Goal: Task Accomplishment & Management: Use online tool/utility

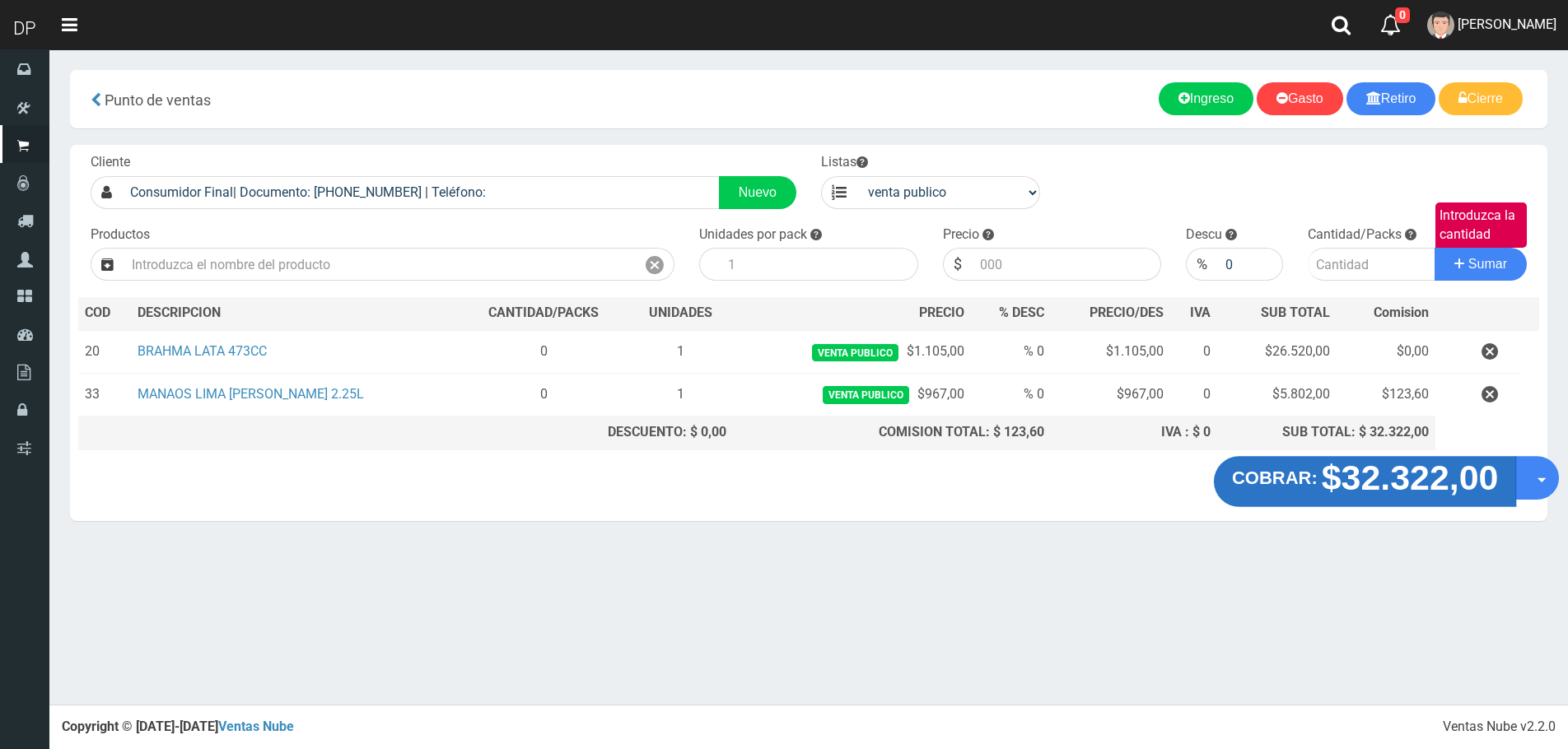
click at [1331, 474] on strong "$32.322,00" at bounding box center [1410, 477] width 177 height 39
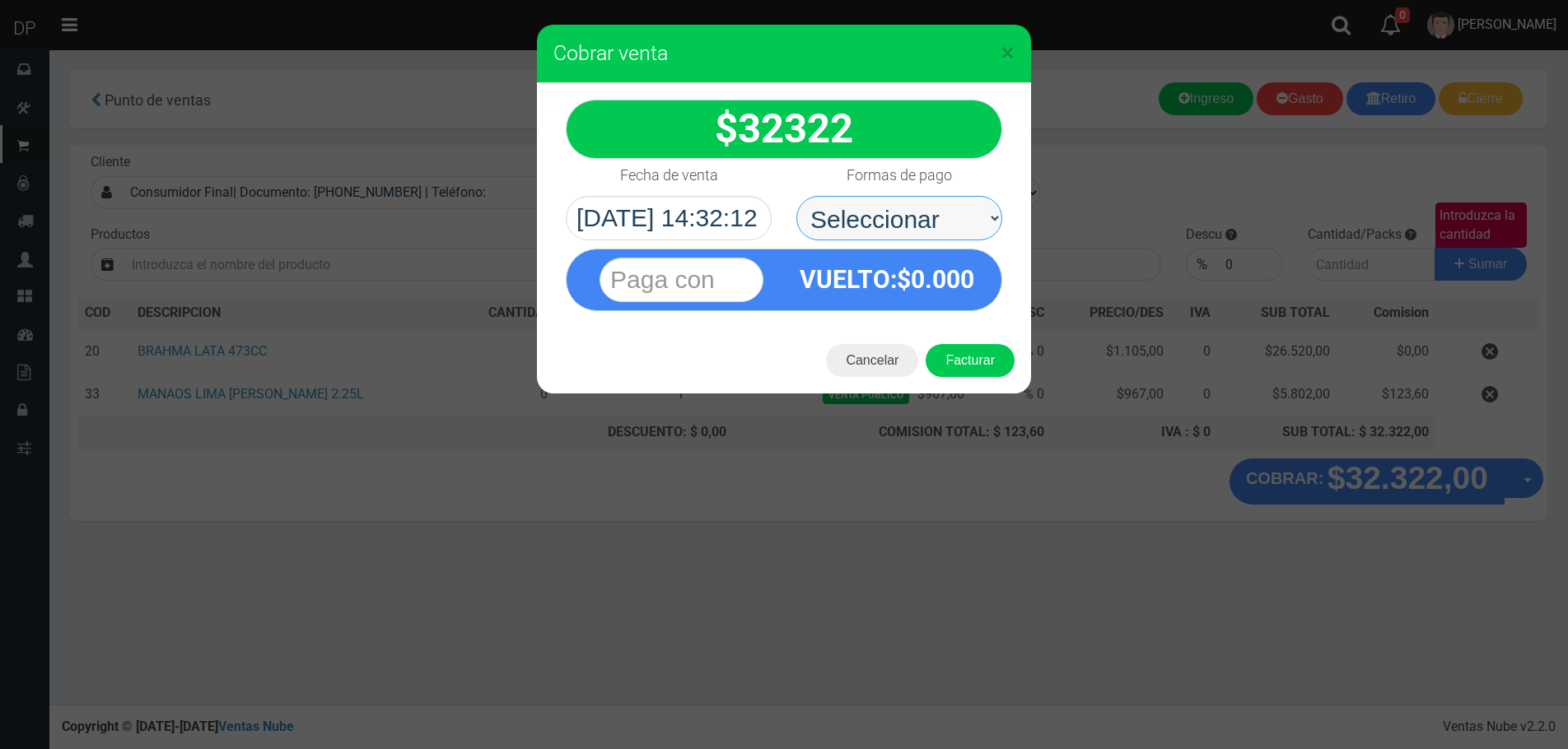
click at [899, 225] on select "Seleccionar Efectivo Tarjeta de Crédito Depósito Débito" at bounding box center [899, 218] width 206 height 44
select select "Efectivo"
click at [796, 196] on select "Seleccionar Efectivo Tarjeta de Crédito Depósito Débito" at bounding box center [899, 218] width 206 height 44
click at [980, 367] on button "Facturar" at bounding box center [970, 360] width 89 height 33
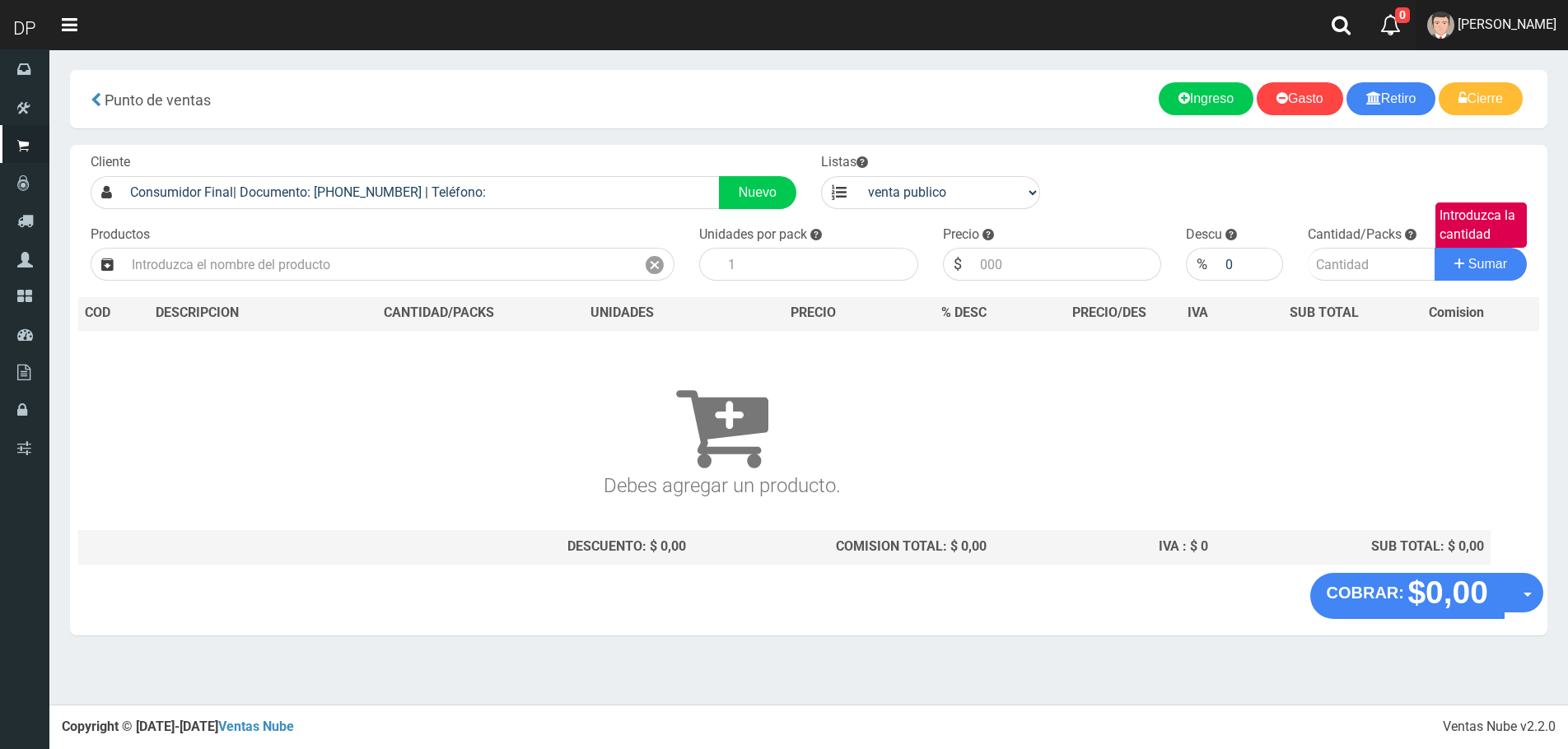
click at [1547, 22] on span "[PERSON_NAME]" at bounding box center [1507, 25] width 99 height 16
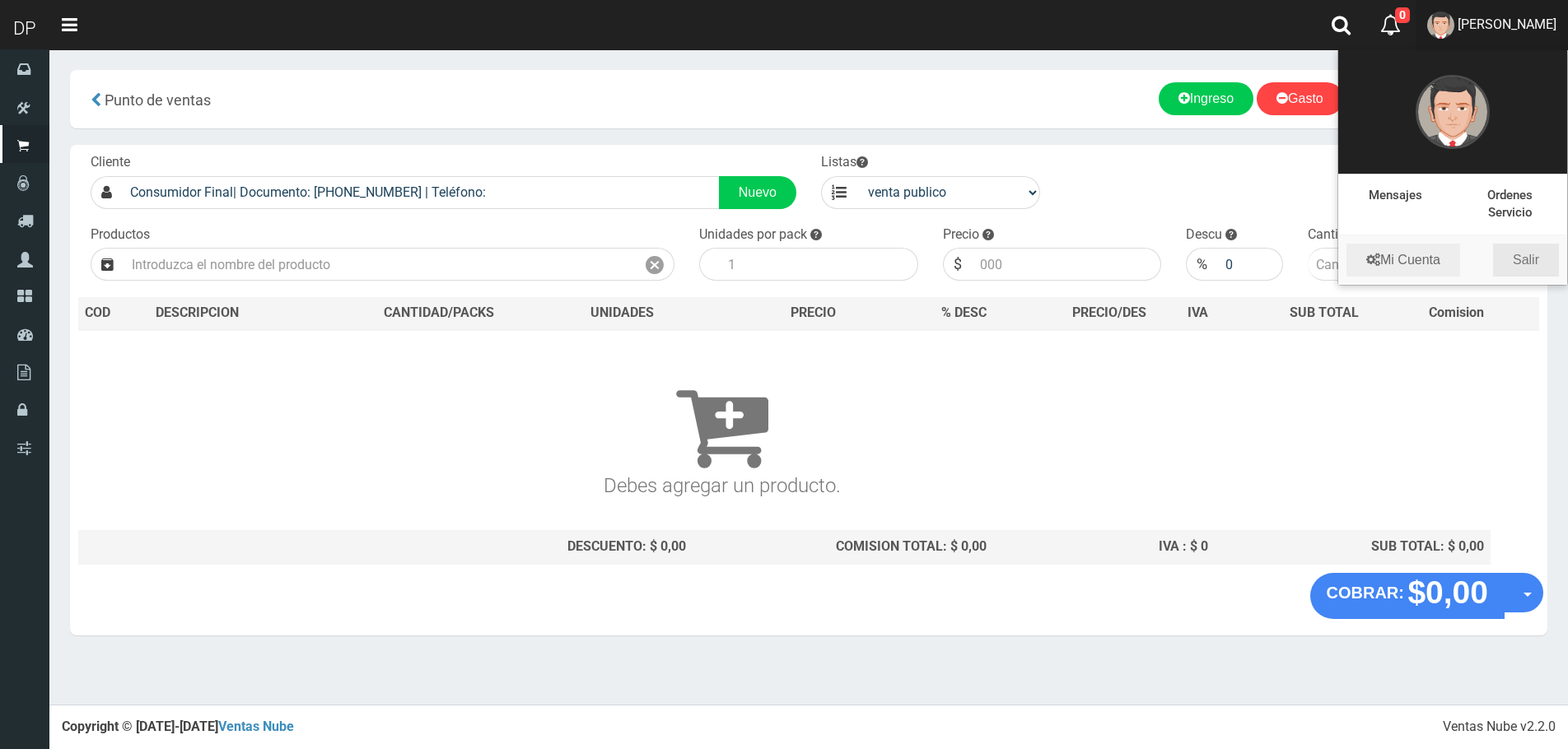
click at [1542, 251] on link "Salir" at bounding box center [1526, 260] width 66 height 33
